Goal: Book appointment/travel/reservation

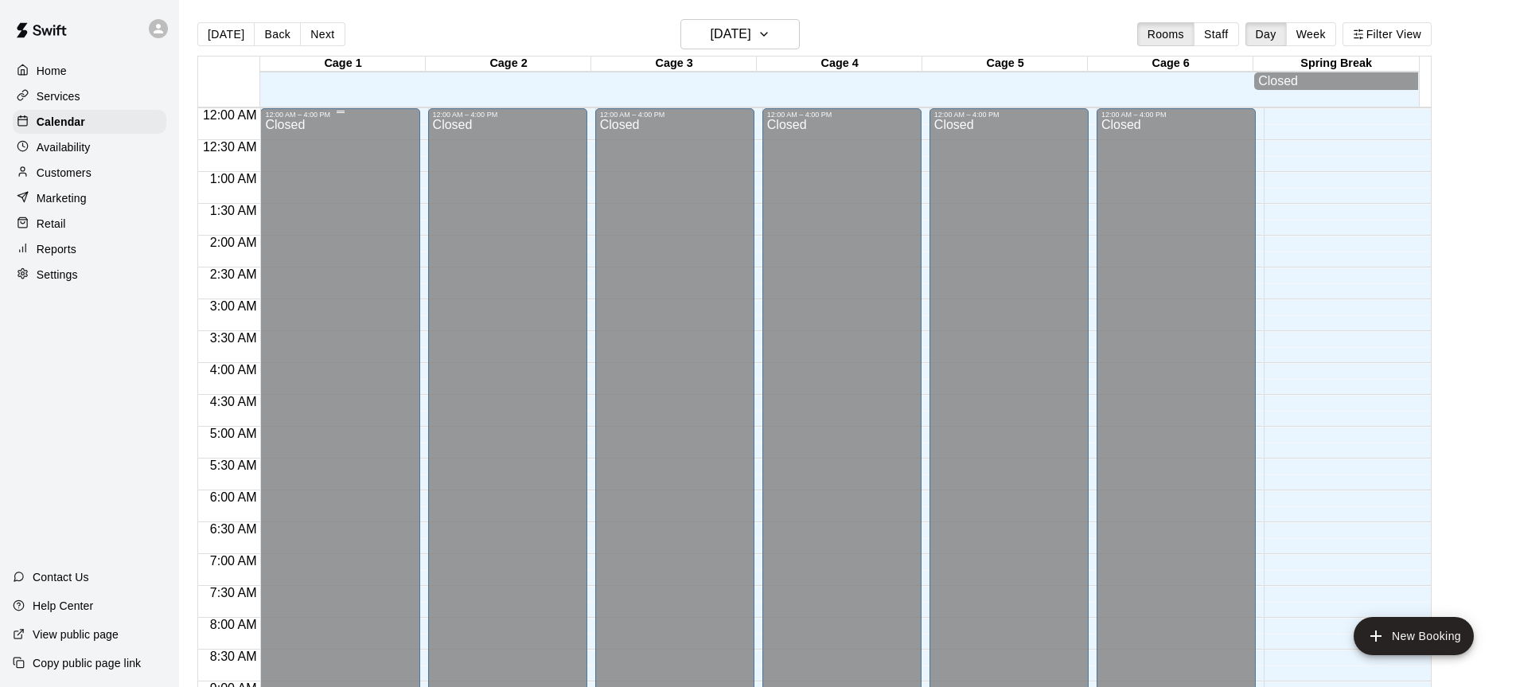
scroll to position [881, 0]
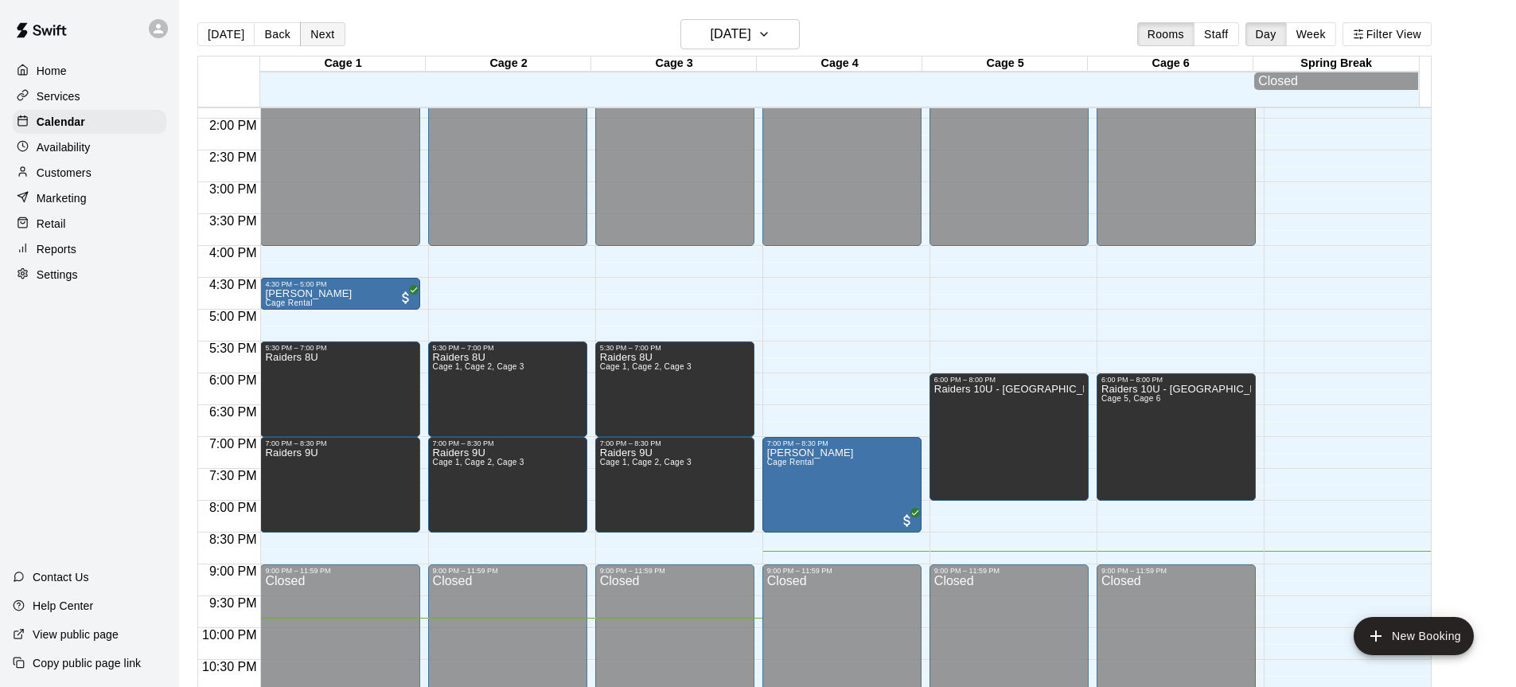
click at [306, 31] on button "Next" at bounding box center [322, 34] width 45 height 24
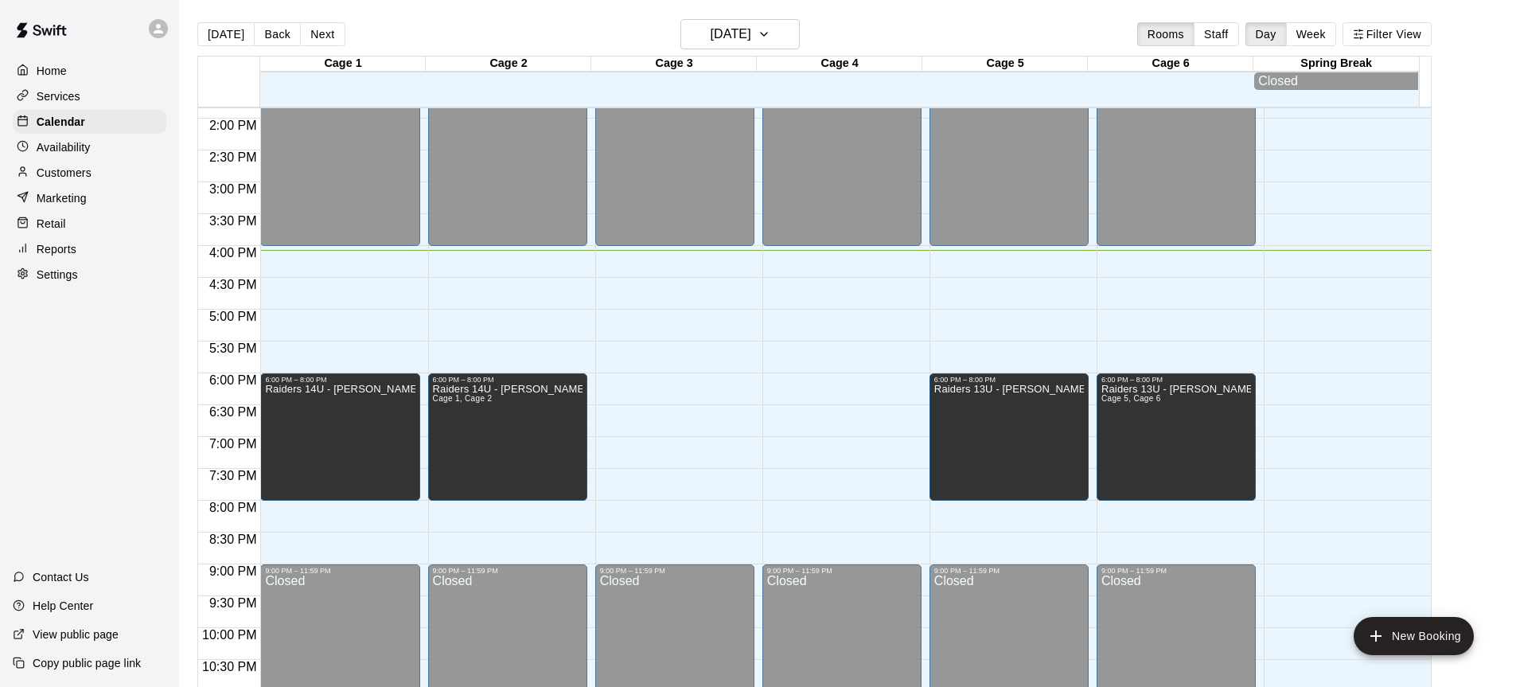
click at [1457, 342] on main "[DATE] Back [DATE][DATE] Rooms Staff Day Week Filter View Cage 1 12 Tue Cage 2 …" at bounding box center [847, 362] width 1325 height 687
click at [50, 178] on p "Customers" at bounding box center [64, 173] width 55 height 16
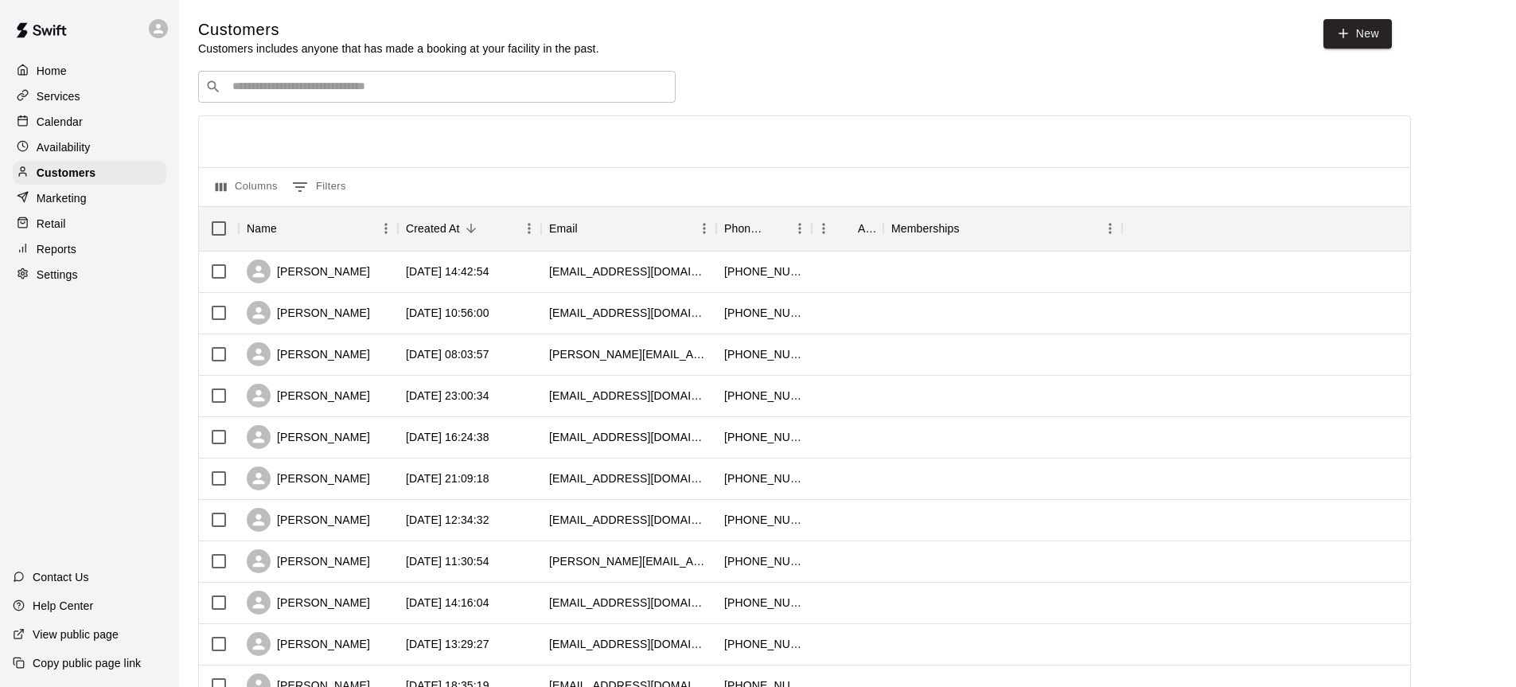
click at [458, 84] on input "Search customers by name or email" at bounding box center [448, 87] width 441 height 16
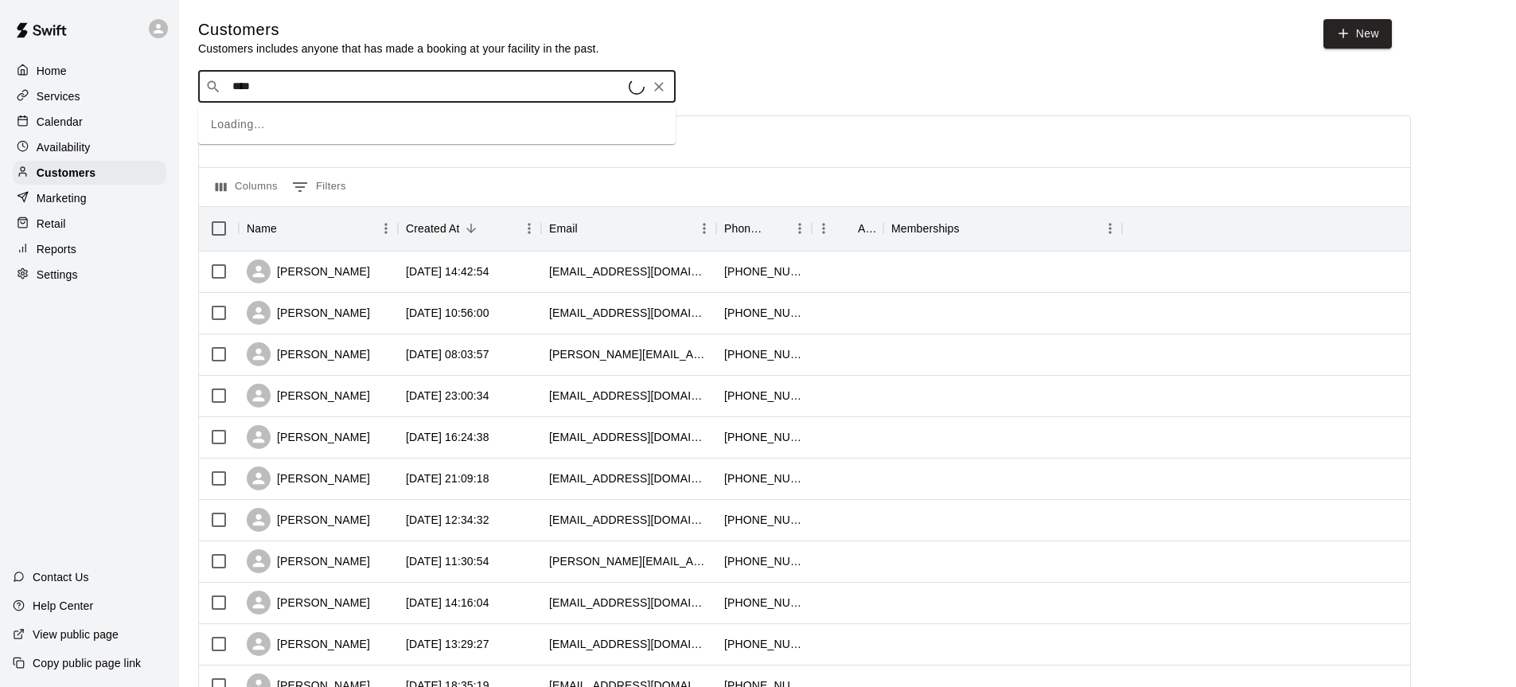
type input "*****"
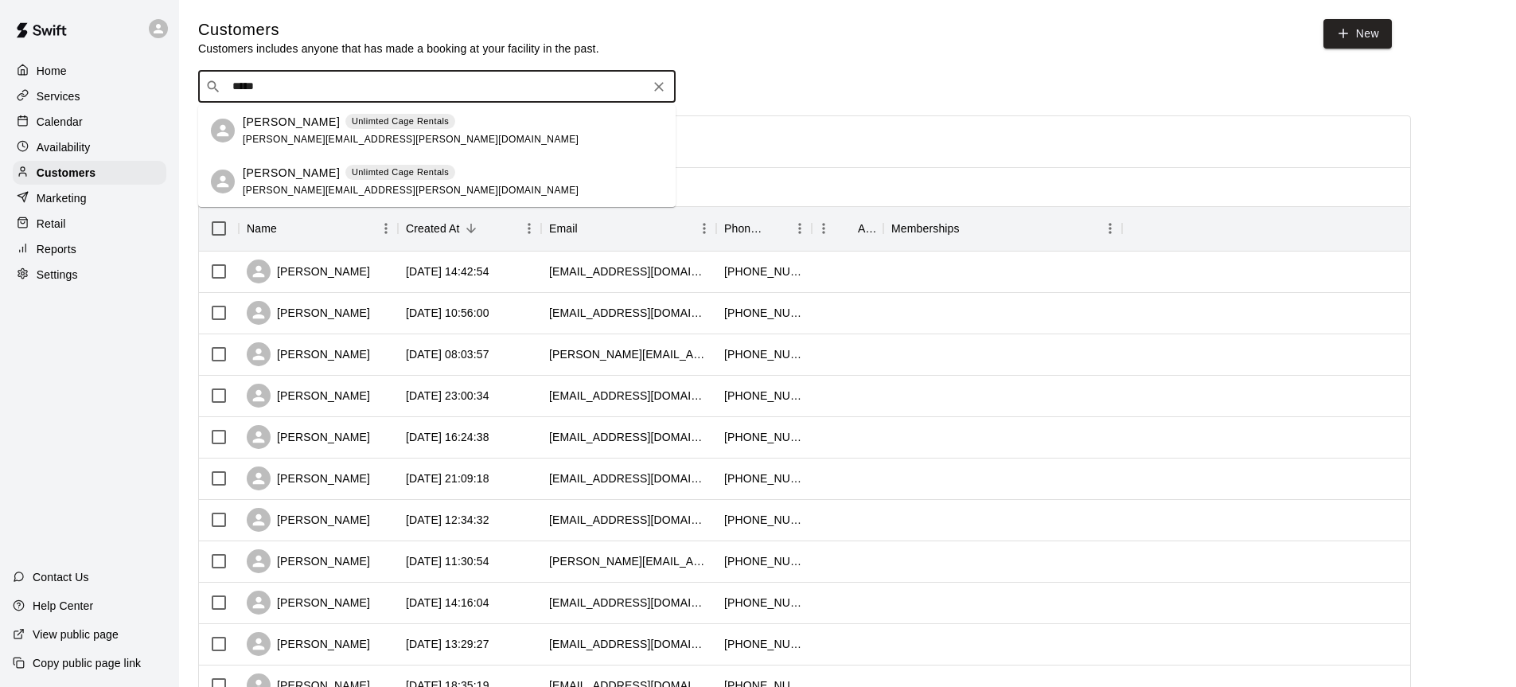
click at [287, 131] on div "[PERSON_NAME] Unlimted Cage Rentals [PERSON_NAME][EMAIL_ADDRESS][PERSON_NAME][D…" at bounding box center [411, 131] width 336 height 34
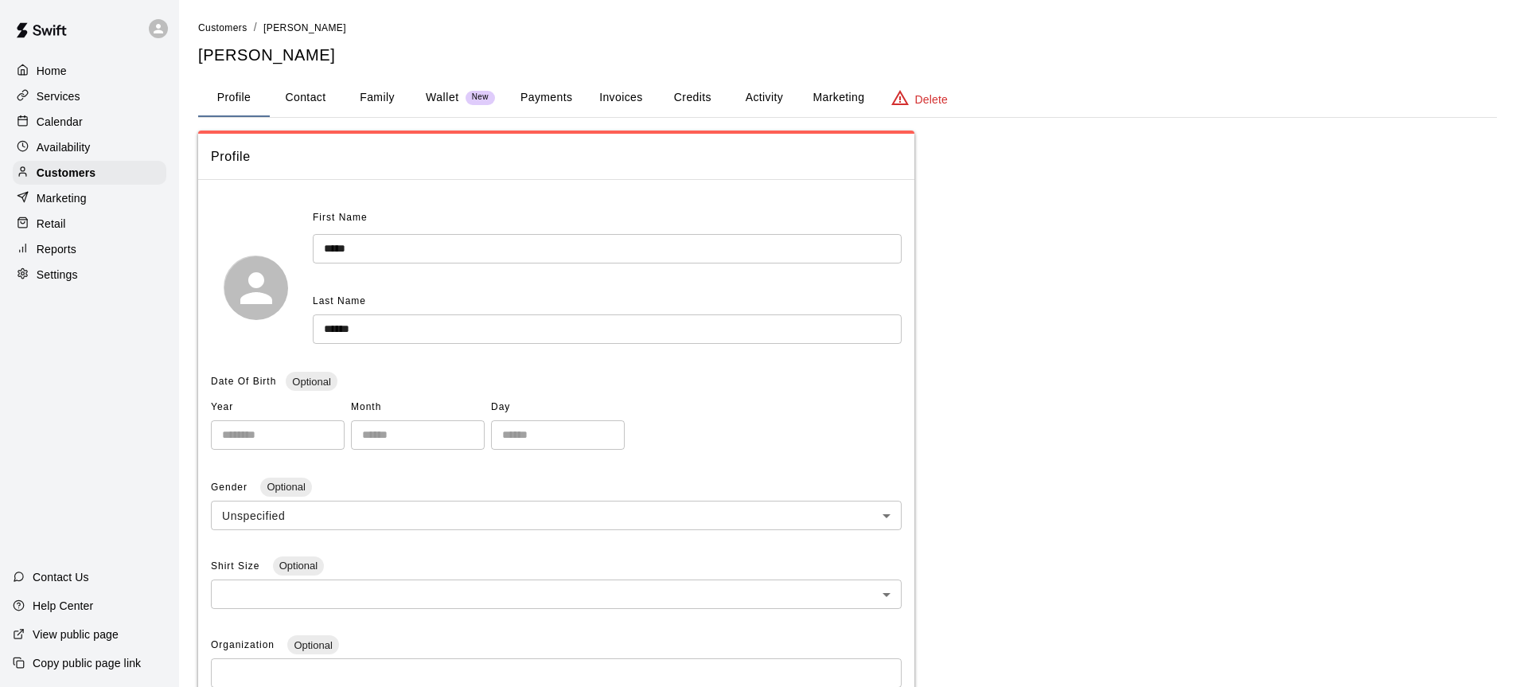
click at [768, 92] on button "Activity" at bounding box center [764, 98] width 72 height 38
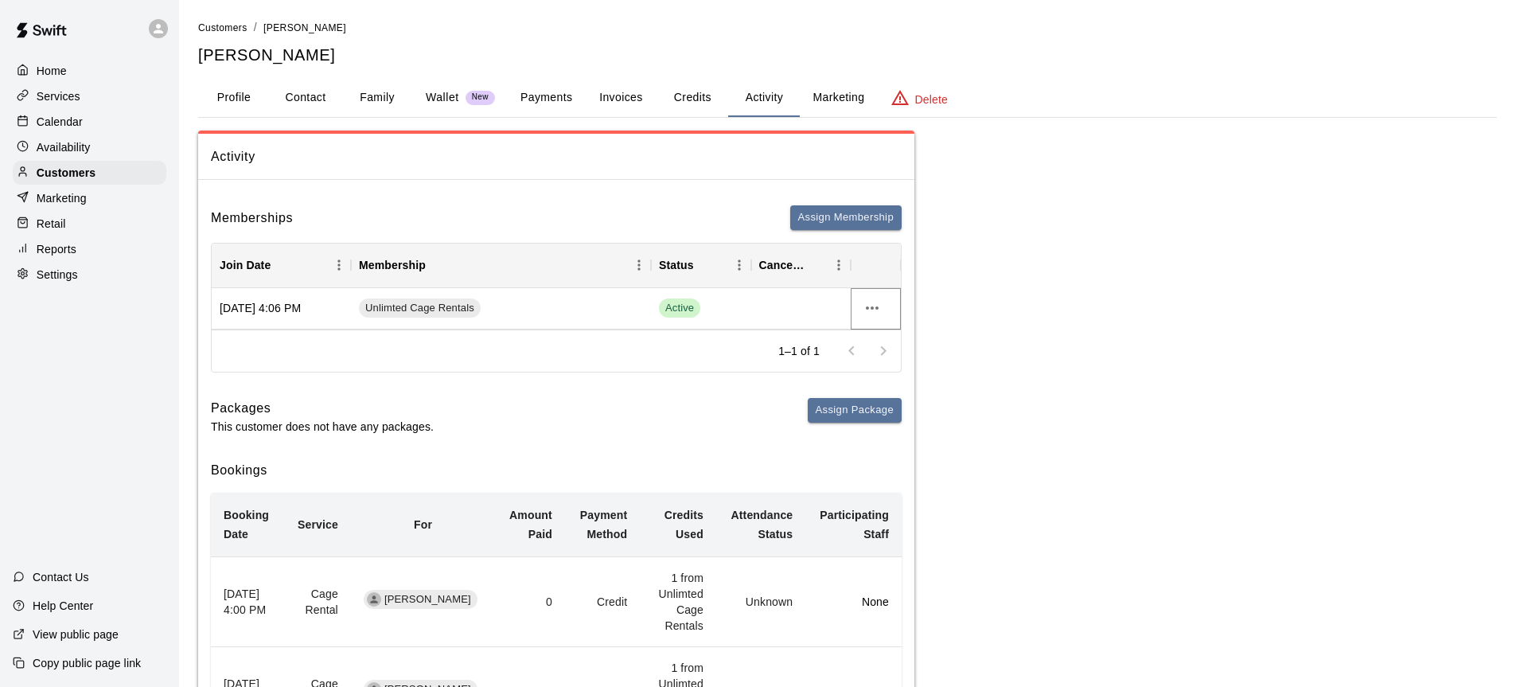
click at [872, 308] on icon "more actions" at bounding box center [872, 307] width 13 height 3
click at [907, 370] on li "Cancel" at bounding box center [904, 367] width 90 height 26
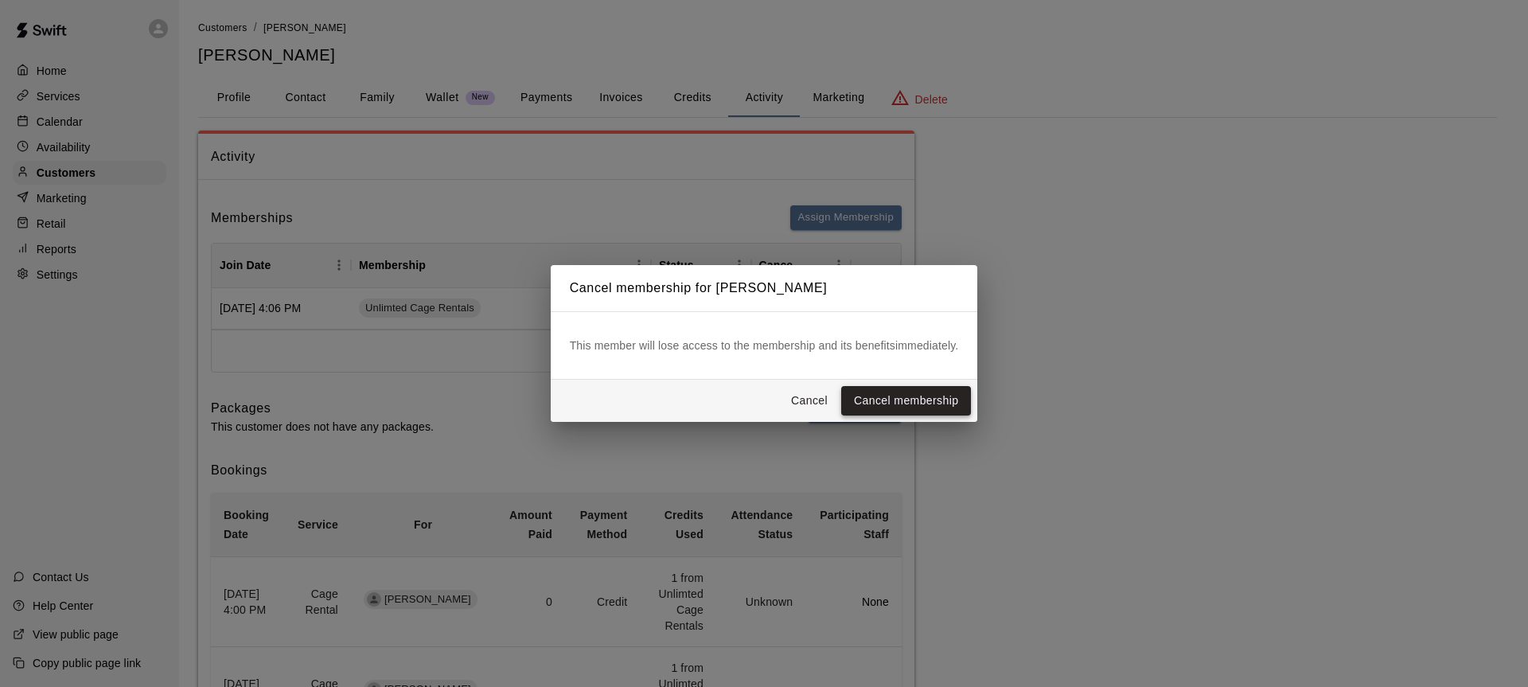
click at [899, 409] on button "Cancel membership" at bounding box center [906, 400] width 130 height 29
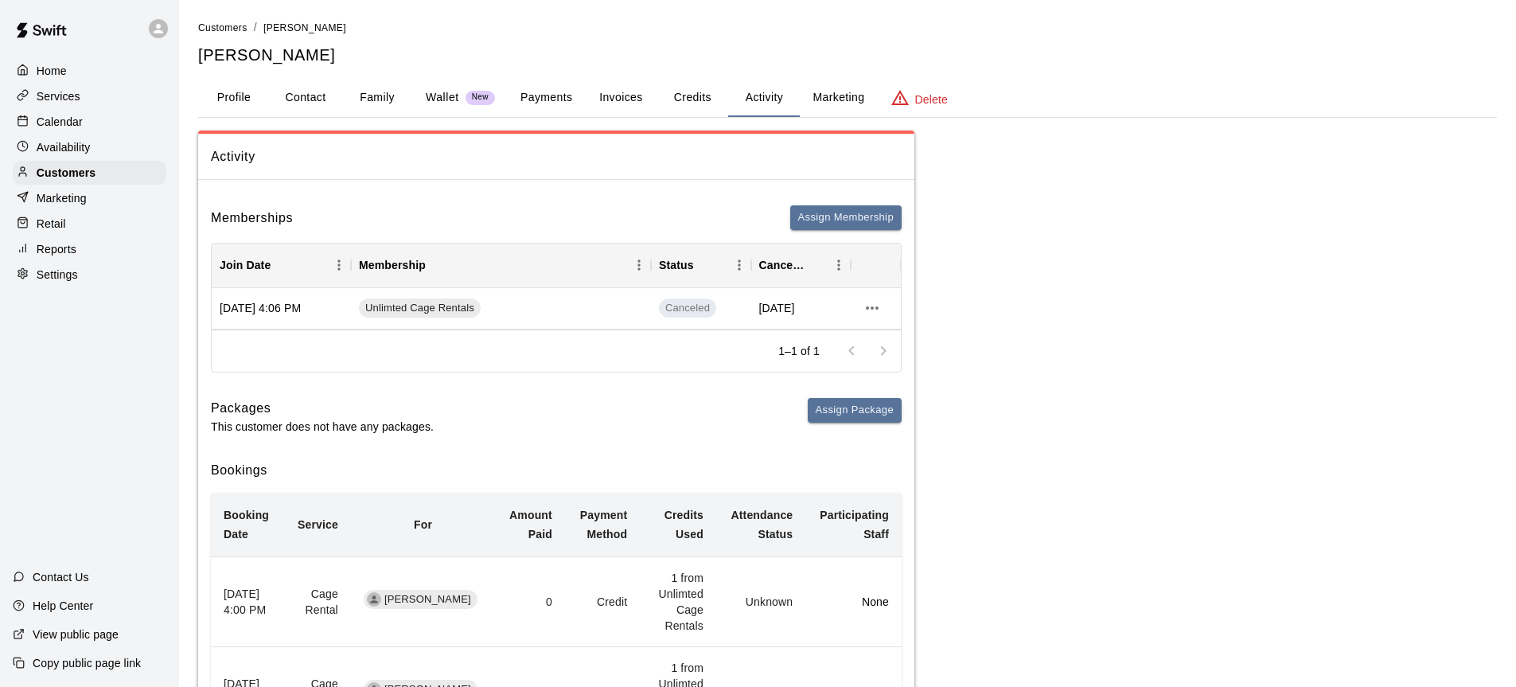
click at [41, 118] on p "Calendar" at bounding box center [60, 122] width 46 height 16
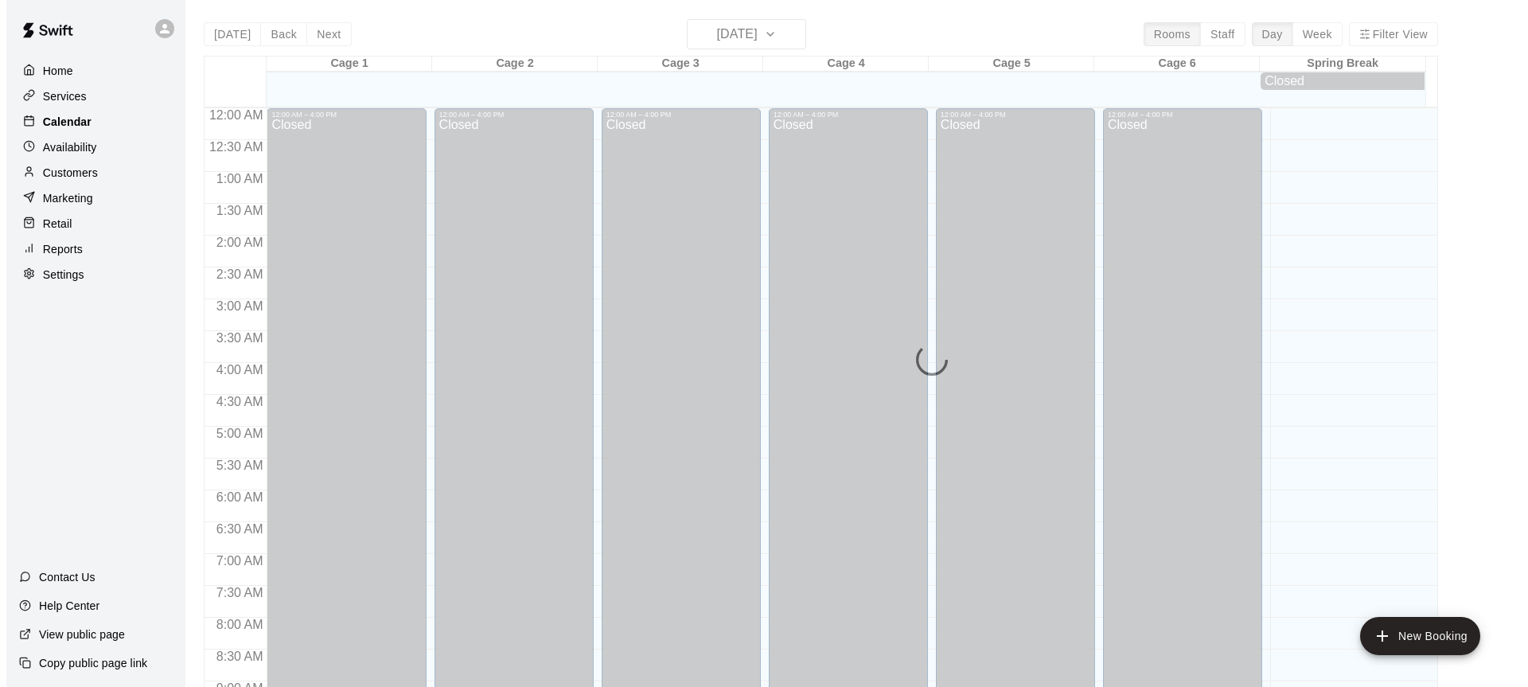
scroll to position [881, 0]
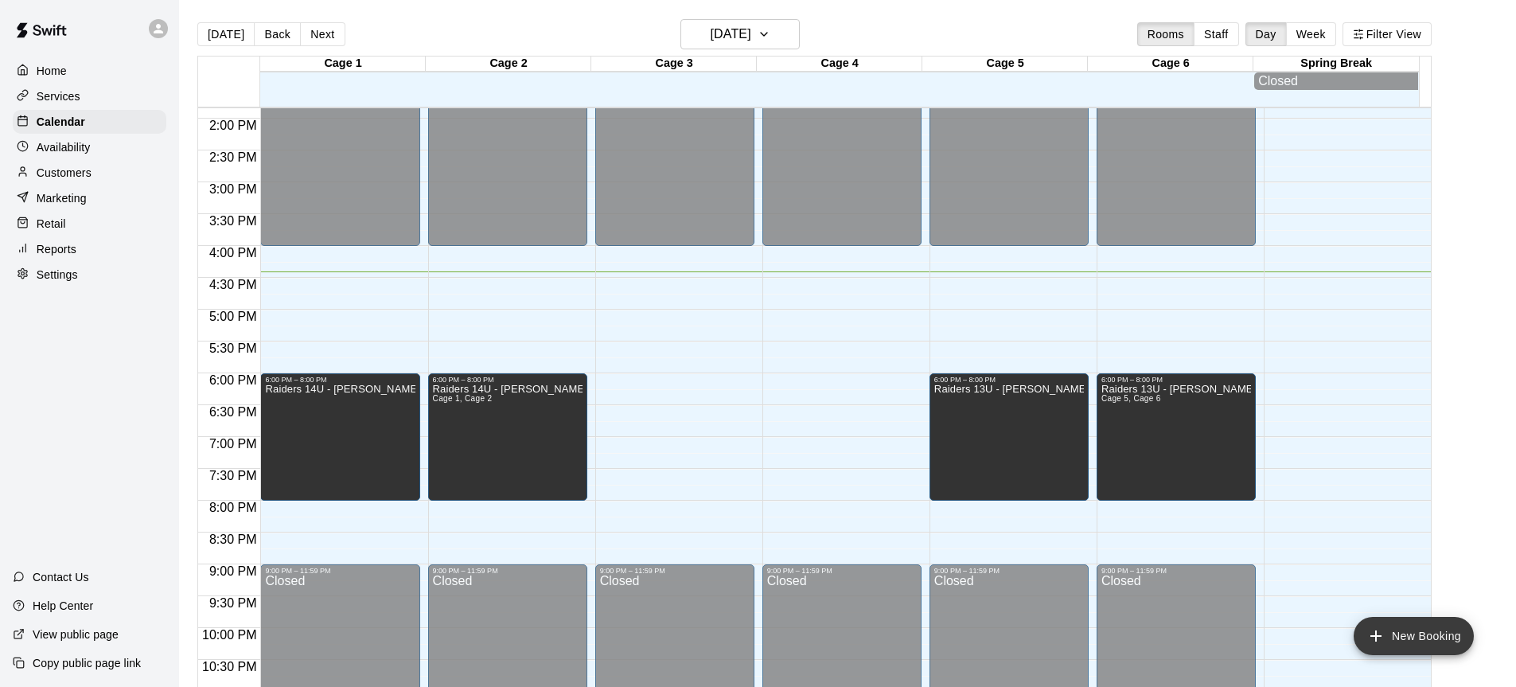
click at [1410, 621] on button "New Booking" at bounding box center [1414, 636] width 120 height 38
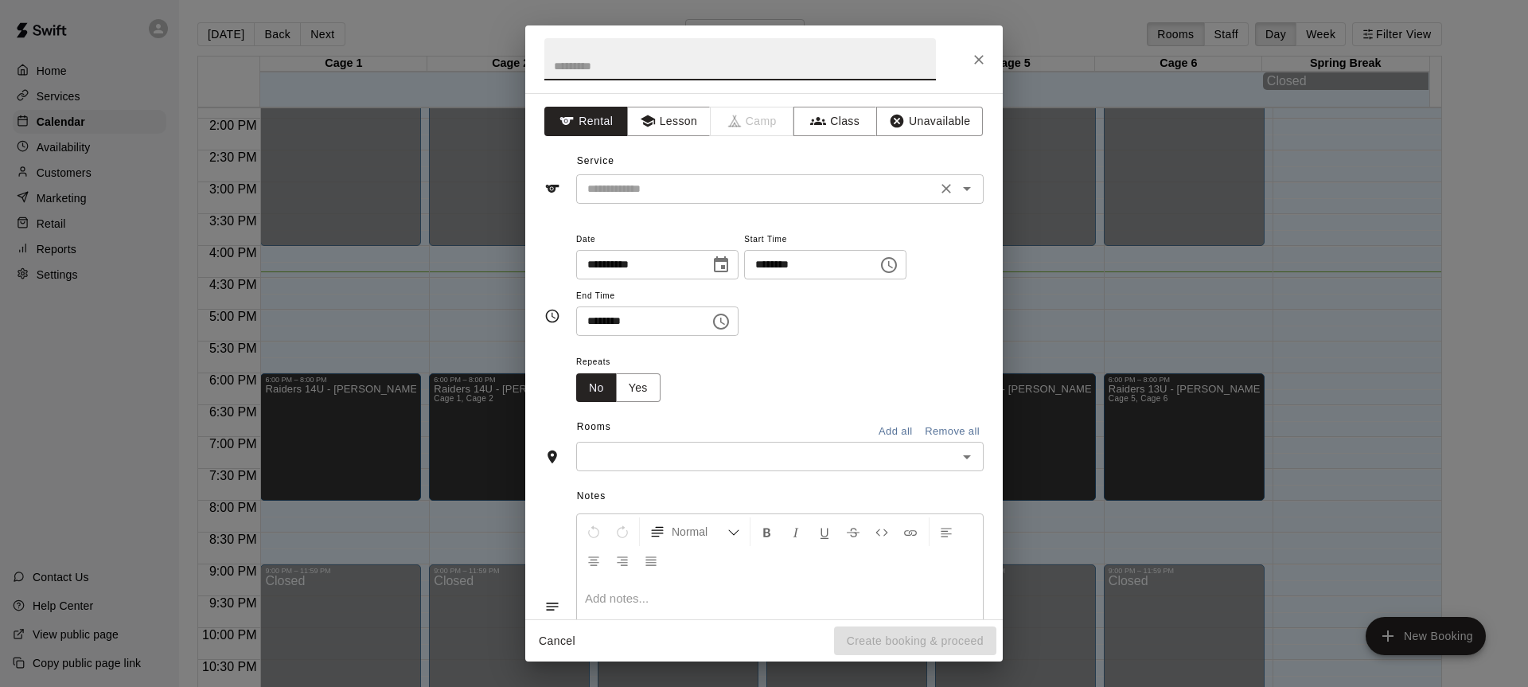
click at [742, 182] on input "text" at bounding box center [756, 189] width 351 height 20
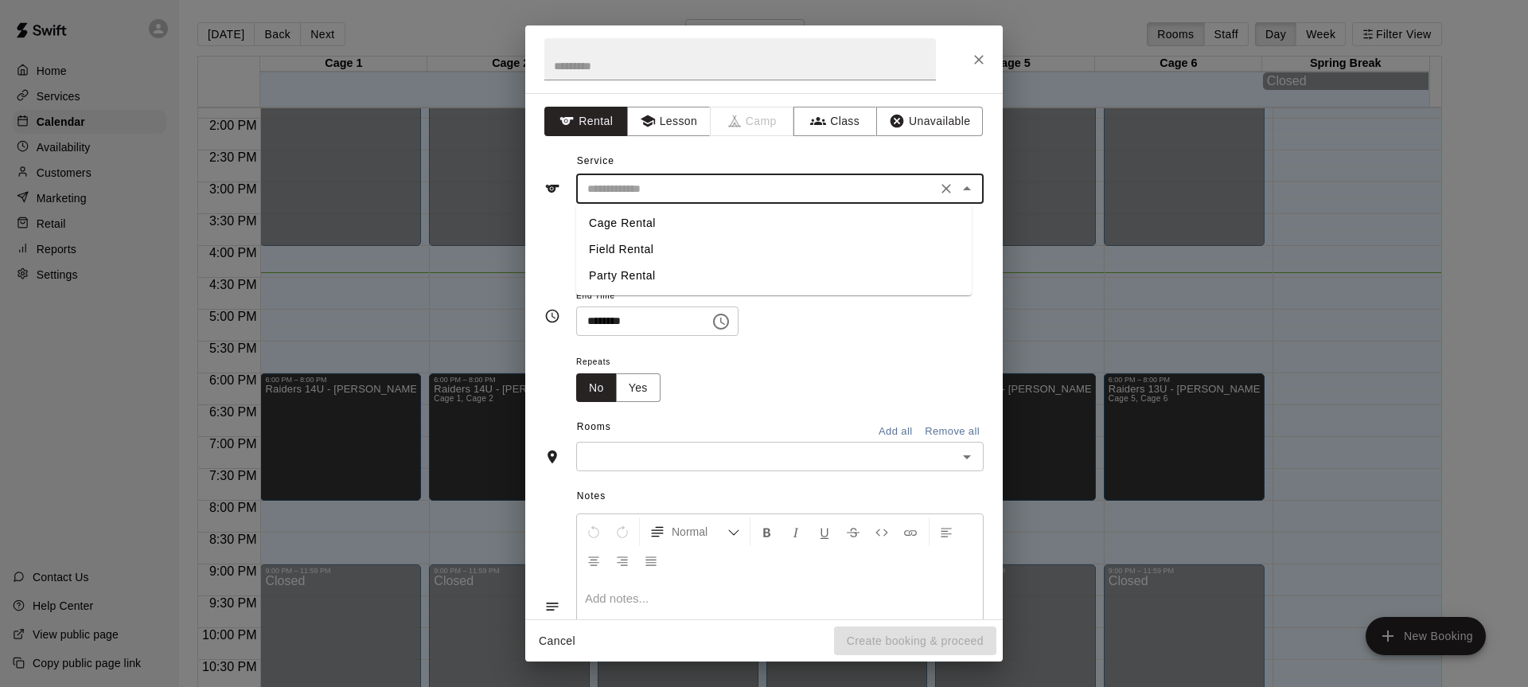
click at [673, 214] on li "Cage Rental" at bounding box center [774, 223] width 396 height 26
type input "**********"
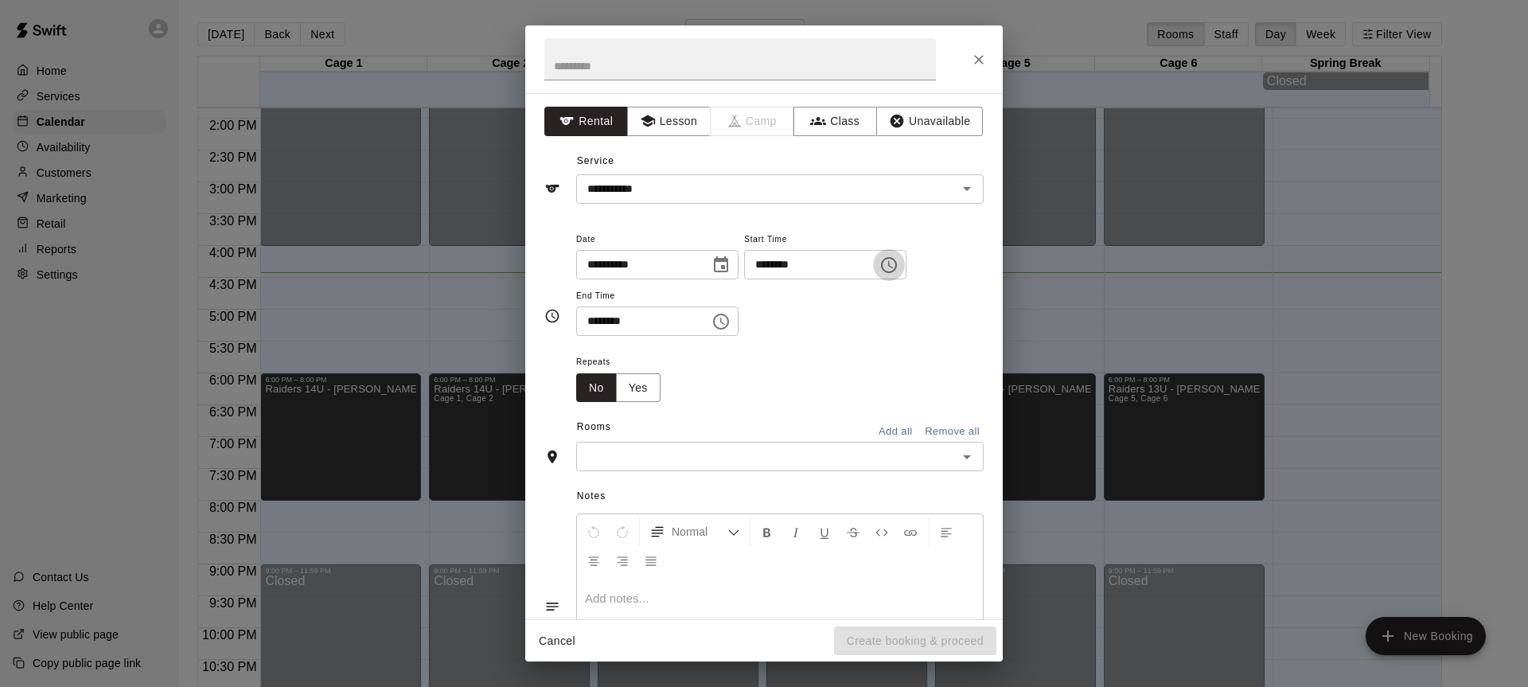
click at [899, 259] on icon "Choose time, selected time is 4:00 PM" at bounding box center [889, 265] width 19 height 19
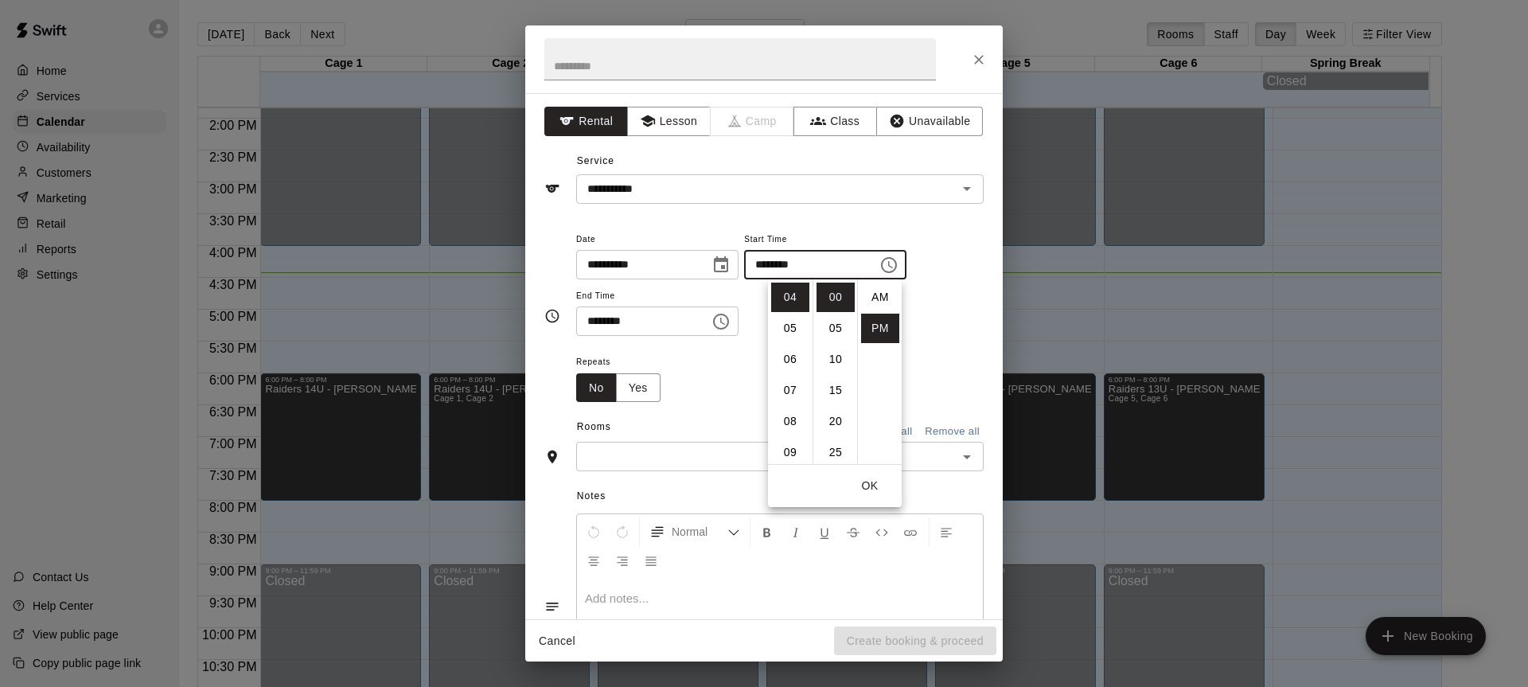
scroll to position [29, 0]
click at [833, 404] on li "30" at bounding box center [836, 403] width 38 height 29
type input "********"
click at [737, 320] on button "Choose time, selected time is 4:30 PM" at bounding box center [721, 322] width 32 height 32
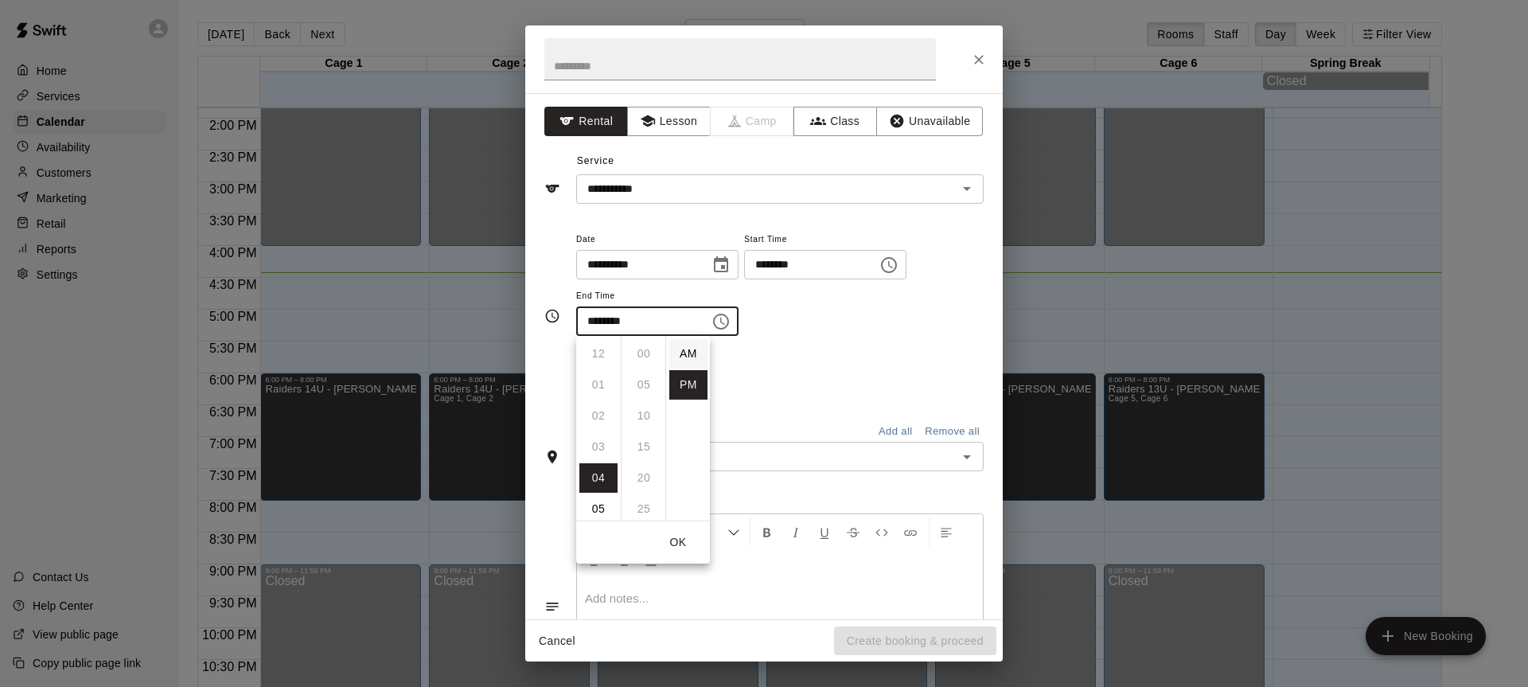
scroll to position [29, 0]
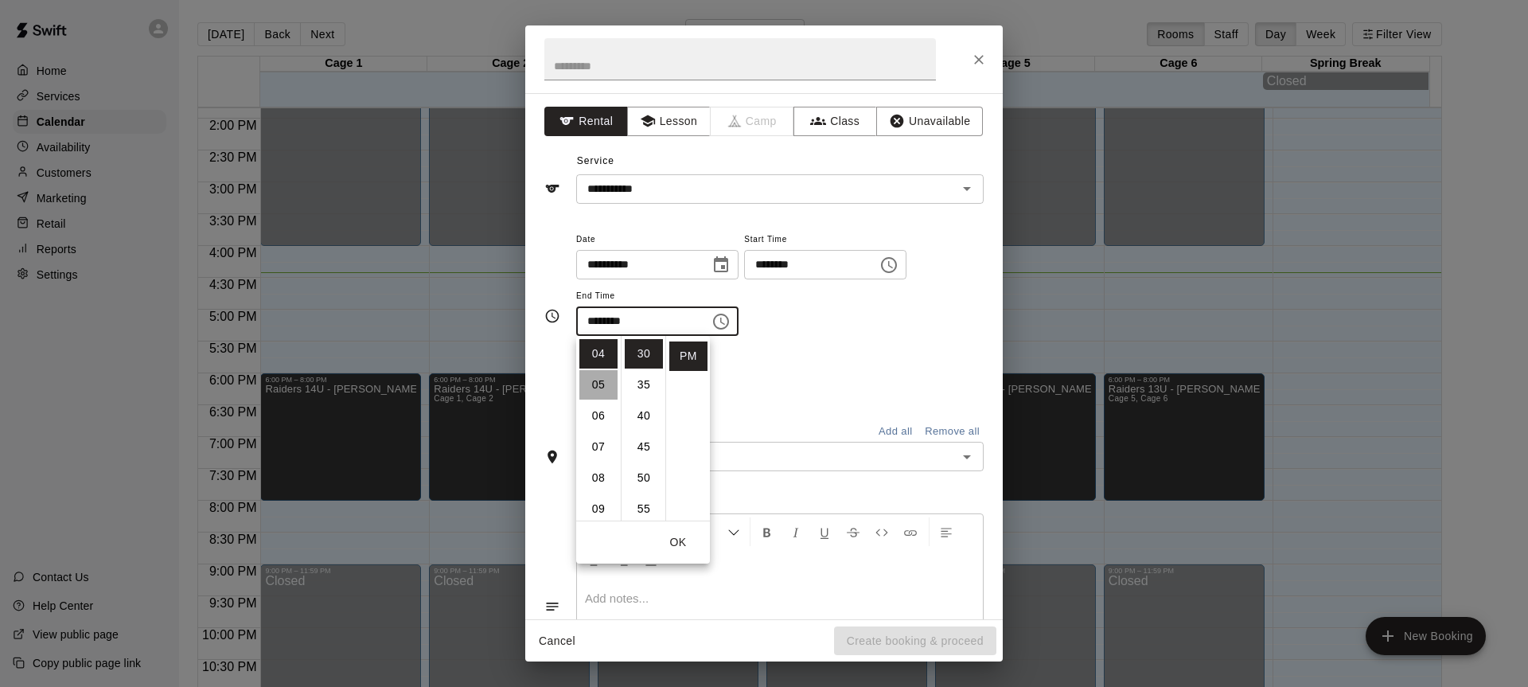
click at [591, 386] on li "05" at bounding box center [598, 384] width 38 height 29
click at [636, 353] on li "00" at bounding box center [644, 353] width 38 height 29
type input "********"
click at [780, 338] on div "**********" at bounding box center [780, 290] width 408 height 123
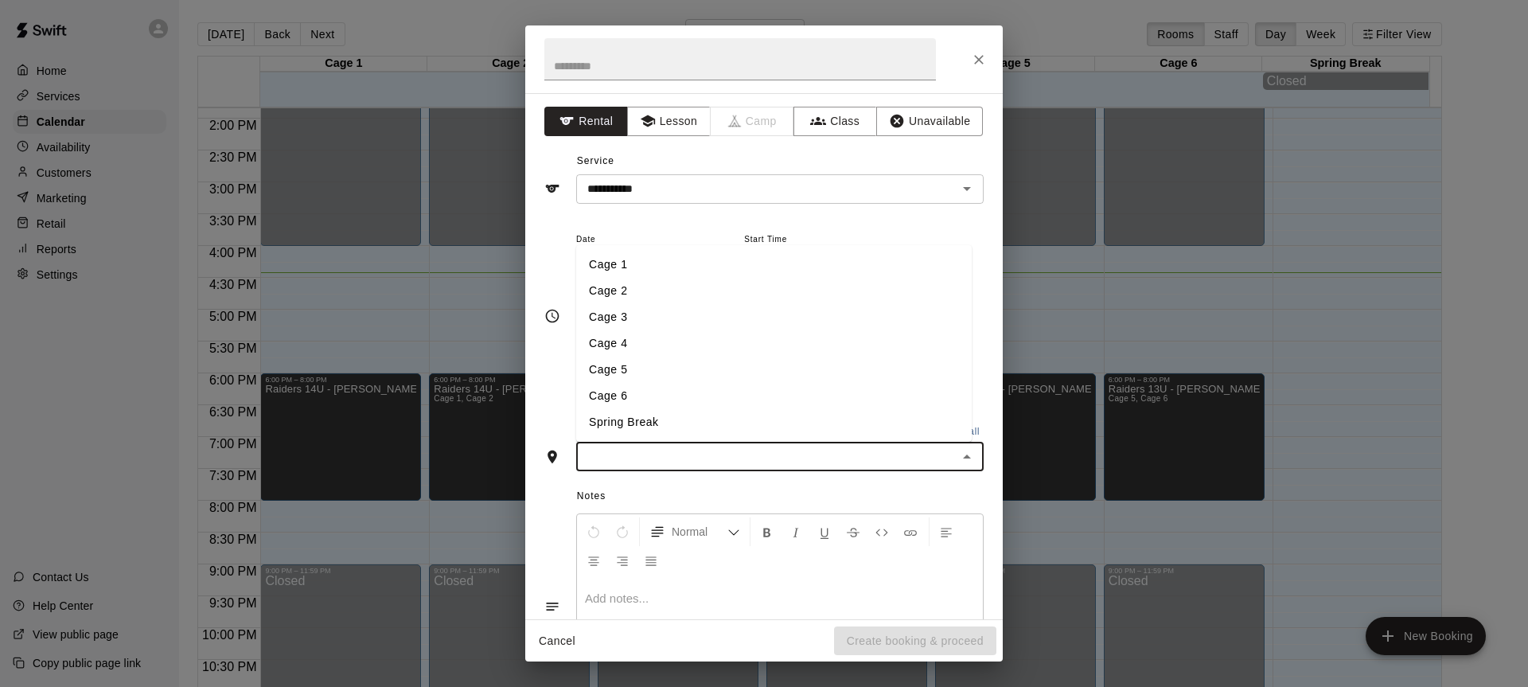
click at [776, 447] on input "text" at bounding box center [767, 457] width 372 height 20
click at [609, 268] on li "Cage 1" at bounding box center [774, 265] width 396 height 26
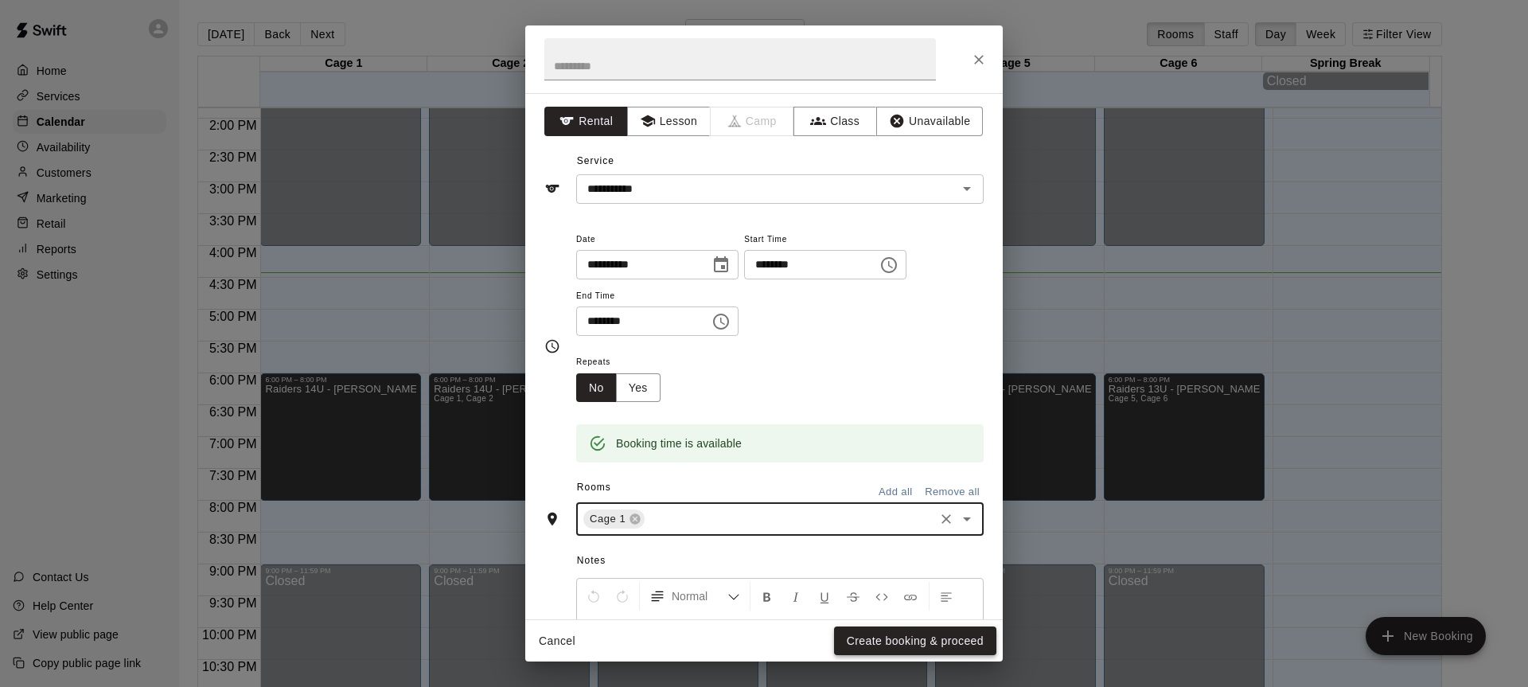
click at [919, 634] on button "Create booking & proceed" at bounding box center [915, 640] width 162 height 29
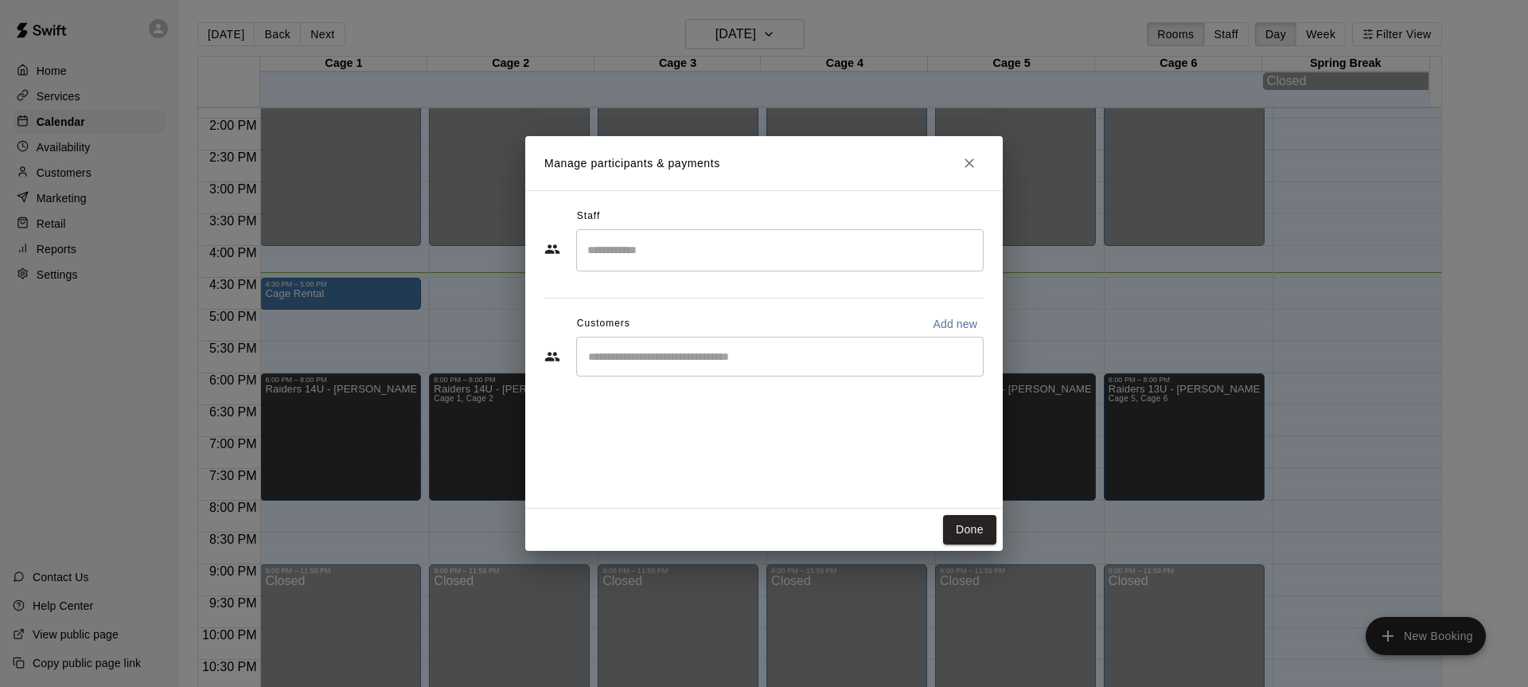
click at [868, 357] on input "Start typing to search customers..." at bounding box center [779, 357] width 393 height 16
type input "***"
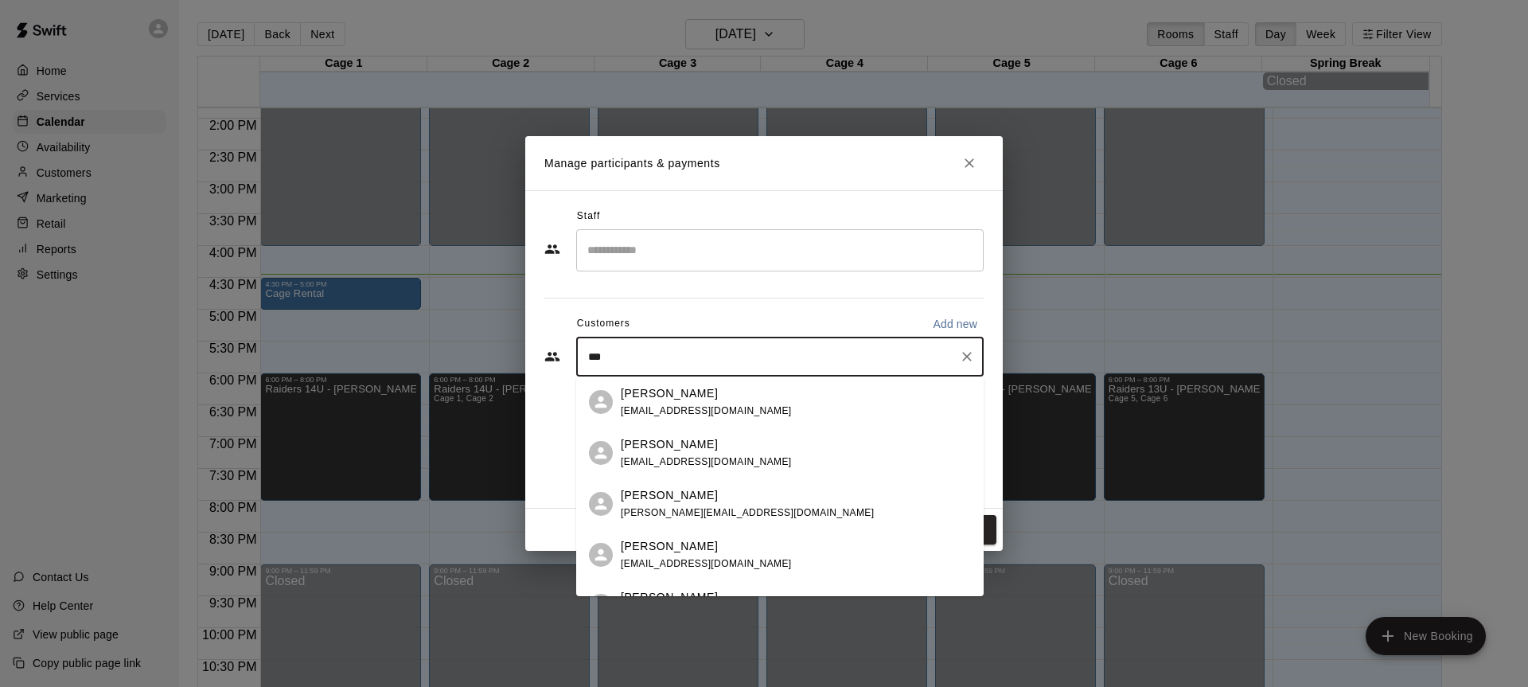
click at [656, 392] on p "[PERSON_NAME]" at bounding box center [669, 393] width 97 height 17
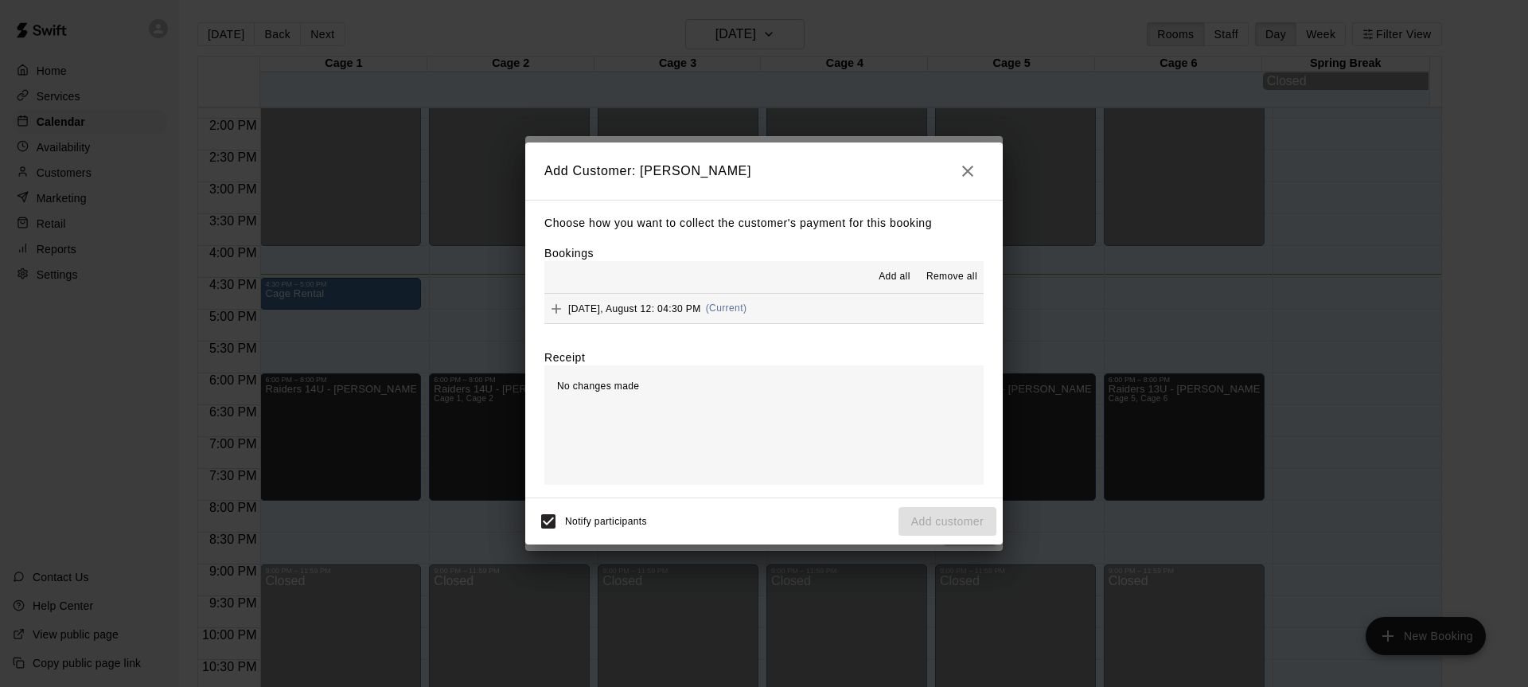
click at [791, 293] on div "Add all Remove all" at bounding box center [763, 277] width 439 height 32
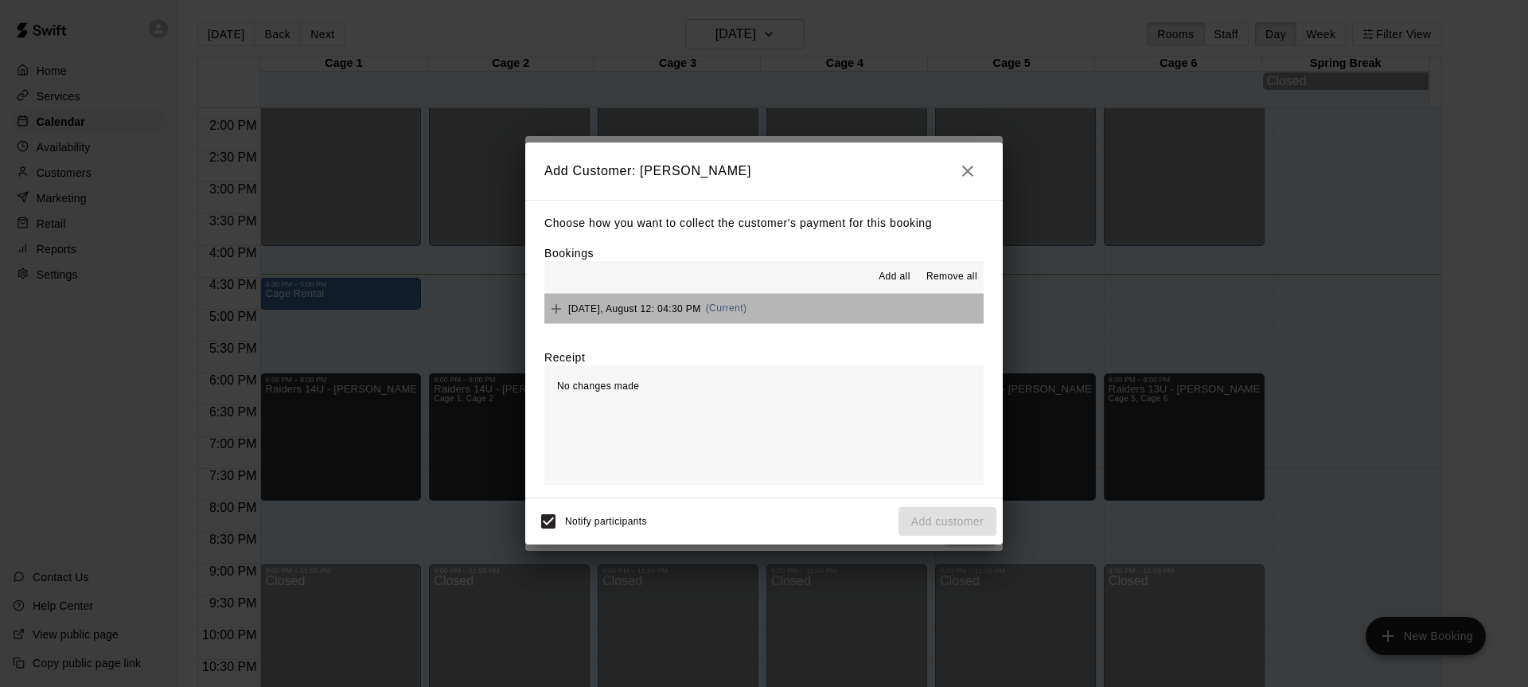
click at [792, 305] on button "[DATE], August 12: 04:30 PM (Current)" at bounding box center [763, 308] width 439 height 29
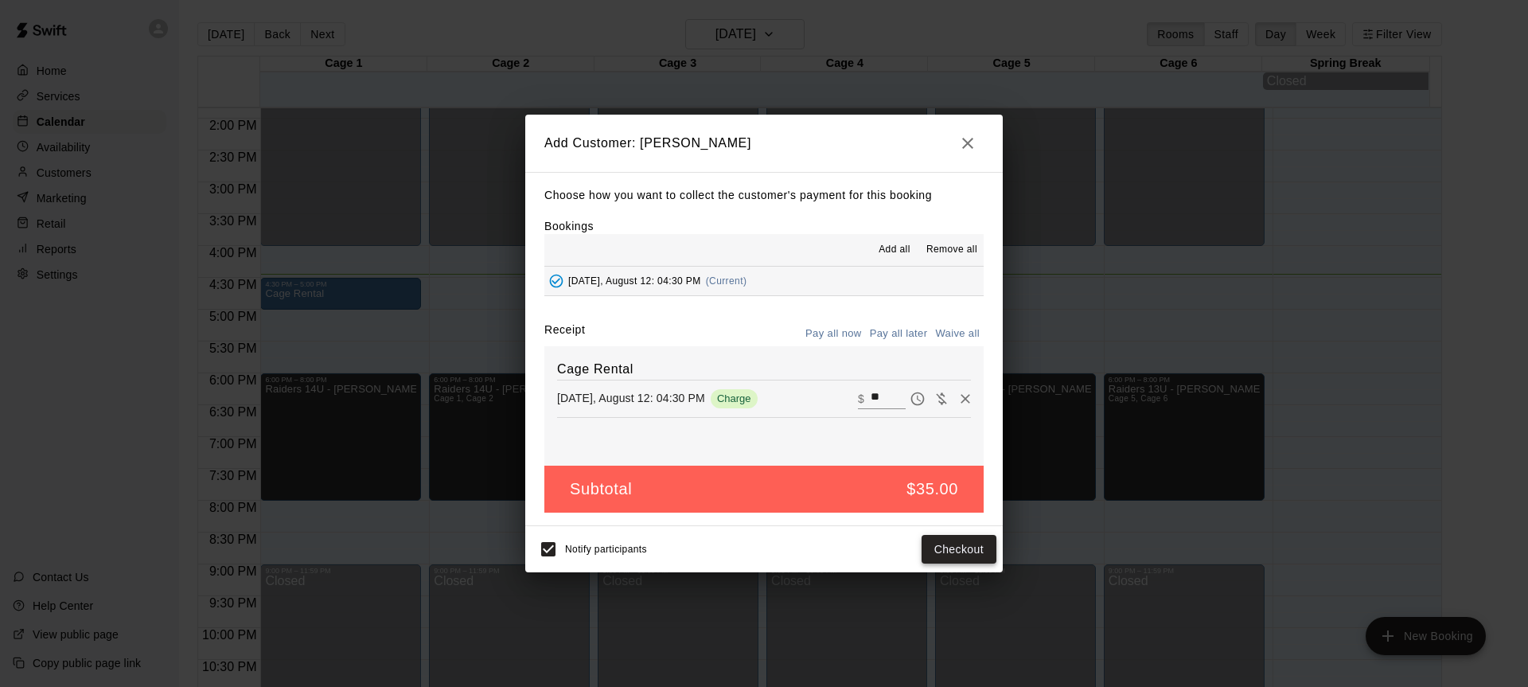
click at [987, 552] on button "Checkout" at bounding box center [959, 549] width 75 height 29
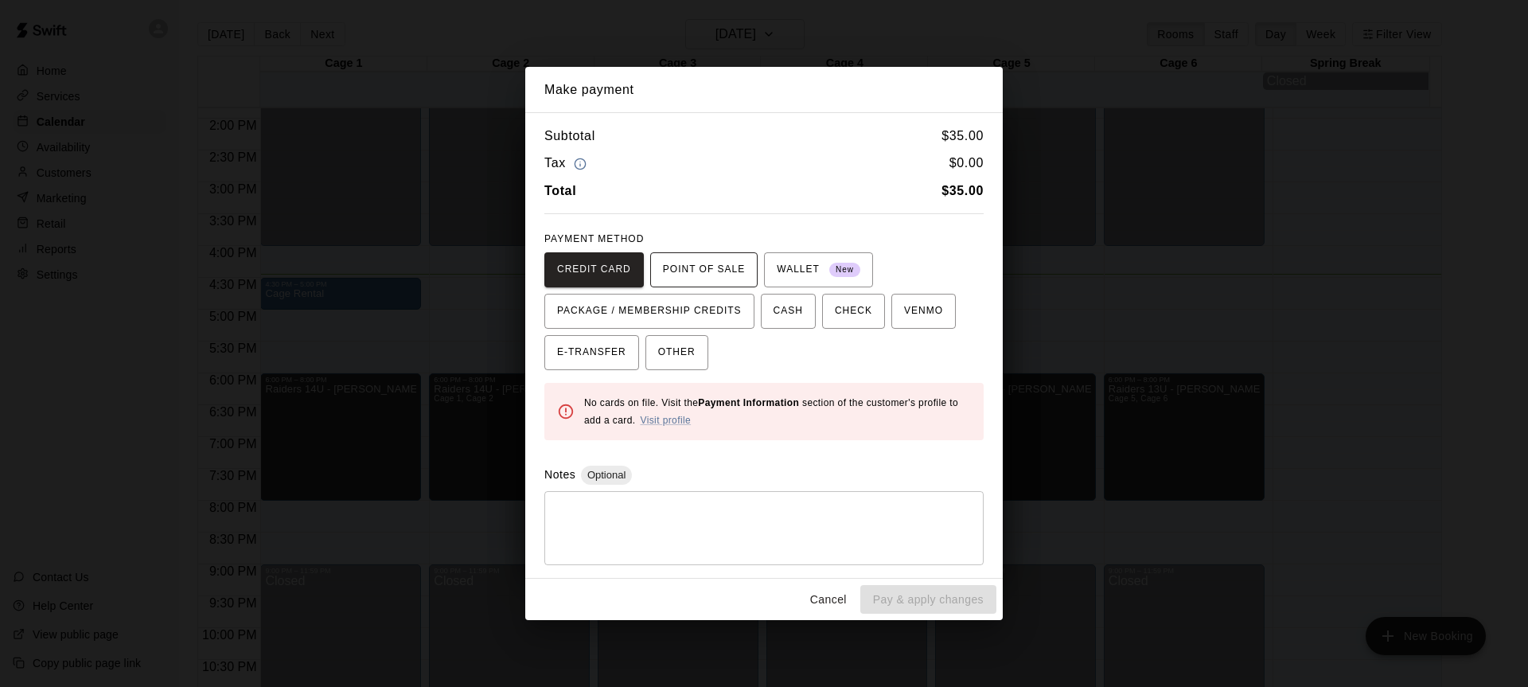
click at [733, 259] on span "POINT OF SALE" at bounding box center [704, 269] width 82 height 25
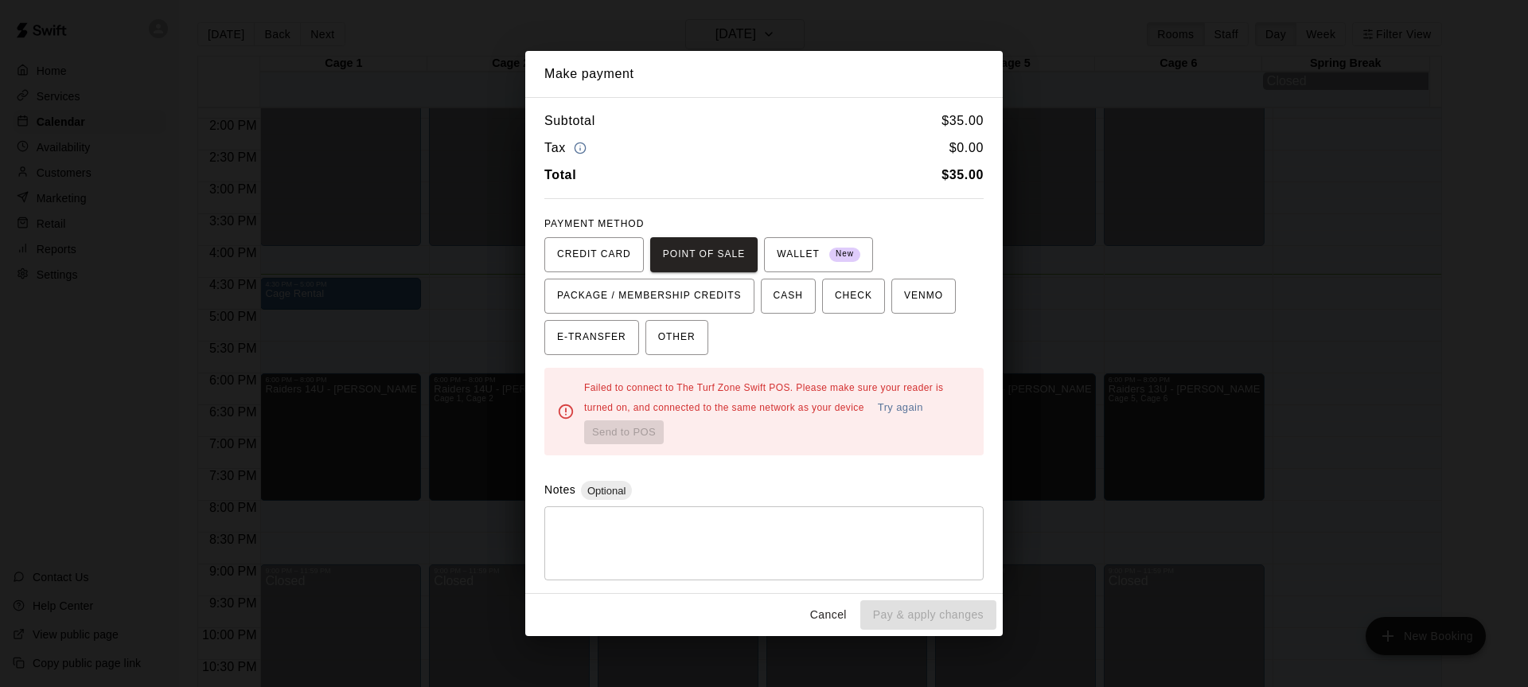
click at [913, 407] on button "Try again" at bounding box center [900, 408] width 53 height 25
